Goal: Navigation & Orientation: Find specific page/section

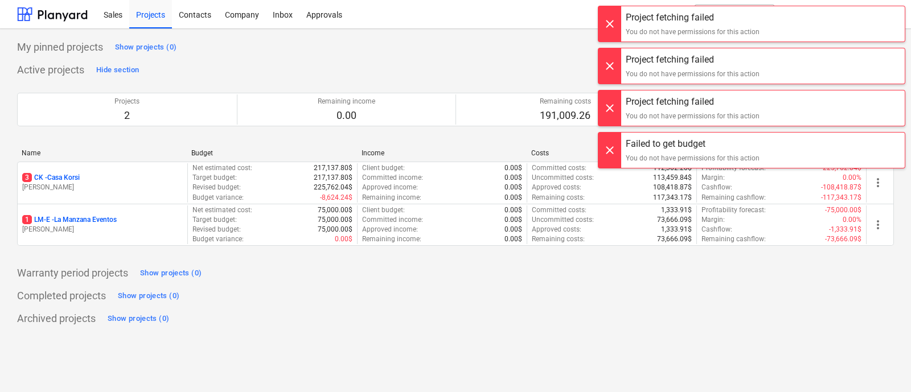
click at [607, 26] on div at bounding box center [609, 23] width 23 height 35
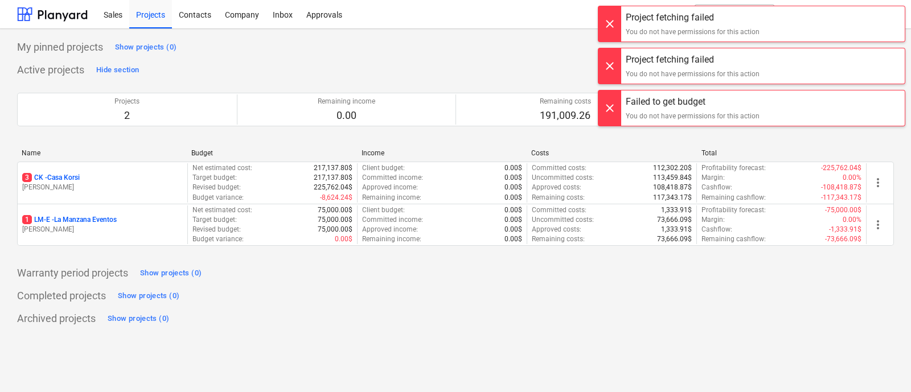
click at [608, 20] on div at bounding box center [609, 23] width 23 height 35
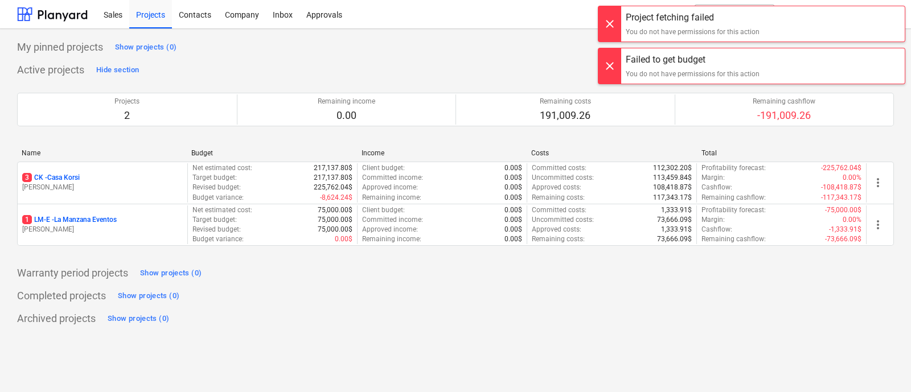
click at [609, 23] on div at bounding box center [609, 23] width 23 height 35
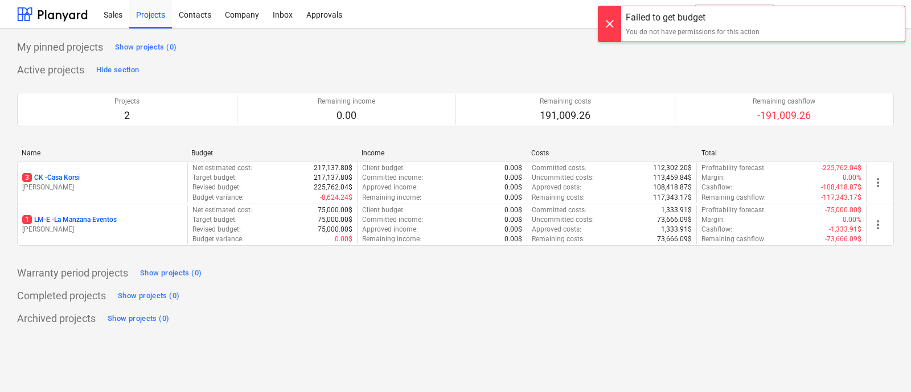
click at [605, 30] on div at bounding box center [609, 23] width 23 height 35
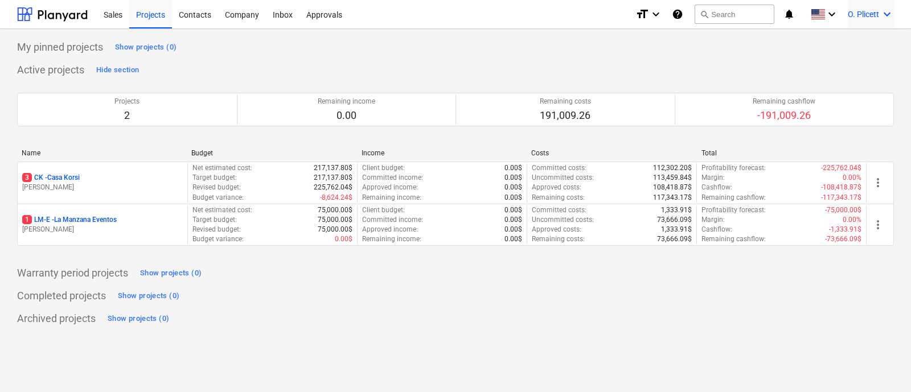
click at [873, 22] on div "O. Plicett keyboard_arrow_down" at bounding box center [871, 14] width 46 height 28
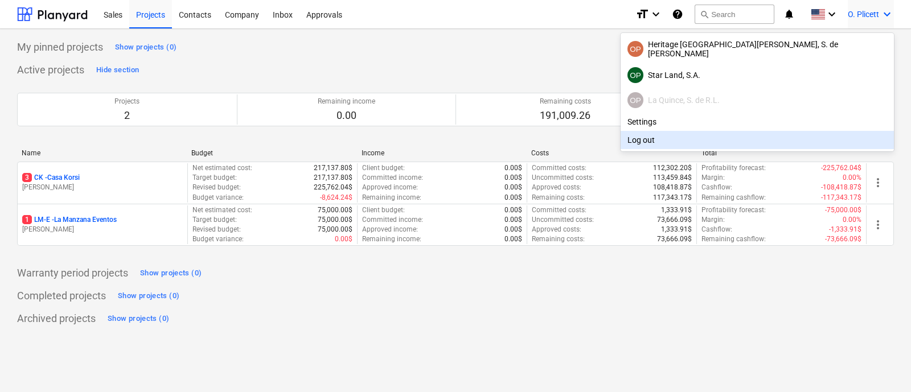
click at [60, 175] on div at bounding box center [455, 196] width 911 height 392
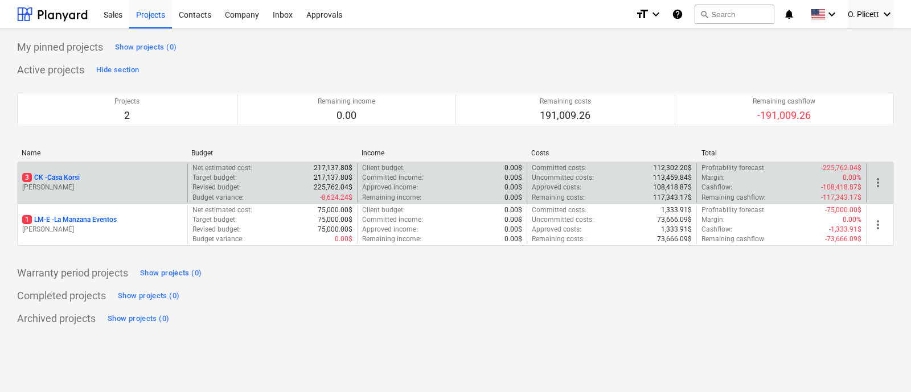
click at [95, 171] on div "3 CK - Casa Korsi [PERSON_NAME]" at bounding box center [103, 182] width 170 height 39
click at [68, 172] on div "3 CK - Casa Korsi [PERSON_NAME]" at bounding box center [103, 182] width 170 height 39
click at [65, 179] on p "3 CK - Casa Korsi" at bounding box center [51, 178] width 58 height 10
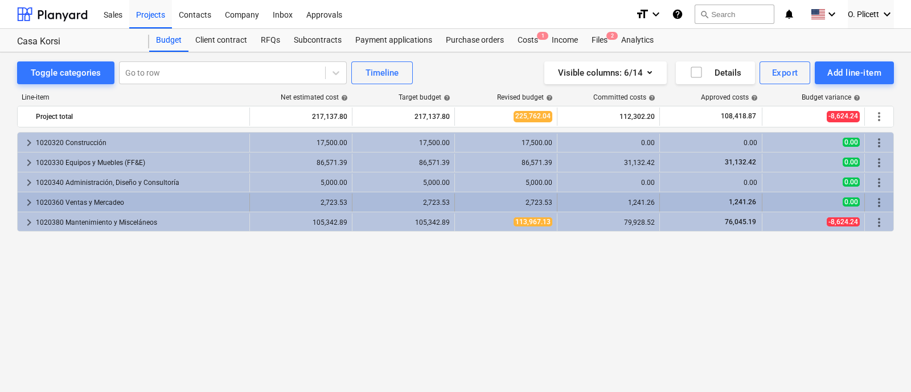
click at [28, 201] on span "keyboard_arrow_right" at bounding box center [29, 203] width 14 height 14
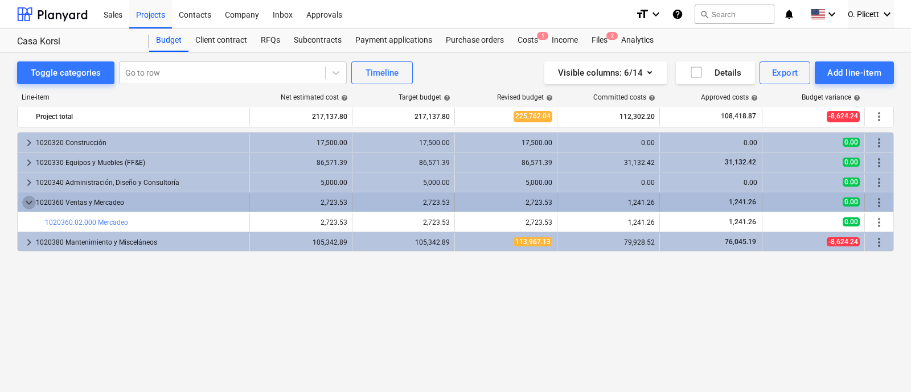
click at [22, 198] on span "keyboard_arrow_down" at bounding box center [29, 203] width 14 height 14
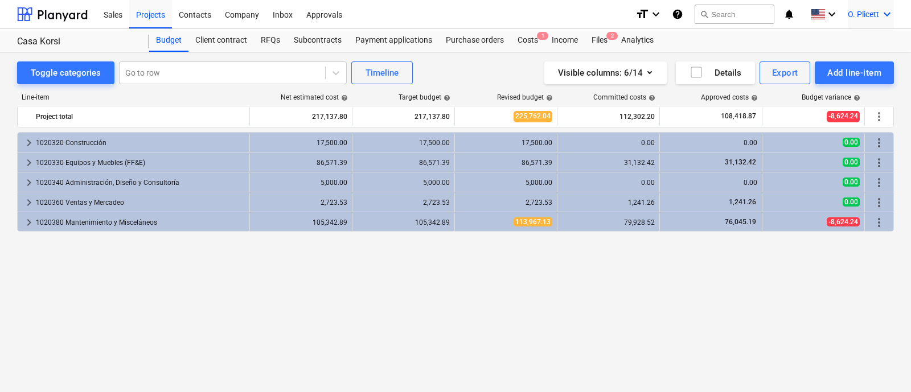
click at [865, 20] on div "O. Plicett keyboard_arrow_down" at bounding box center [871, 14] width 46 height 28
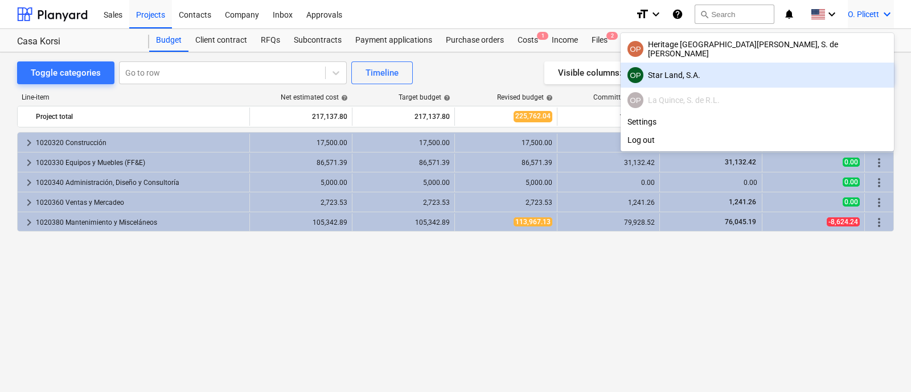
click at [802, 75] on div "OP Star Land, S.A." at bounding box center [757, 75] width 260 height 16
